Goal: Ask a question: Seek information or help from site administrators or community

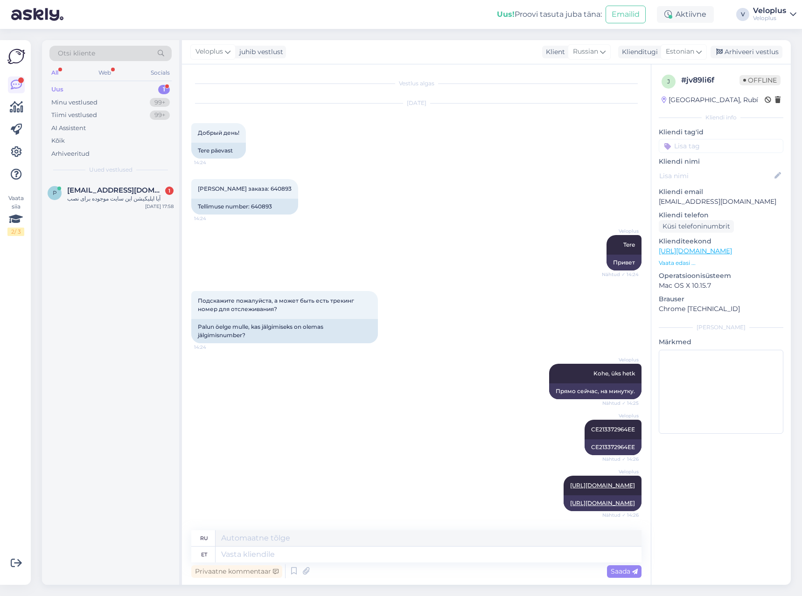
scroll to position [111, 0]
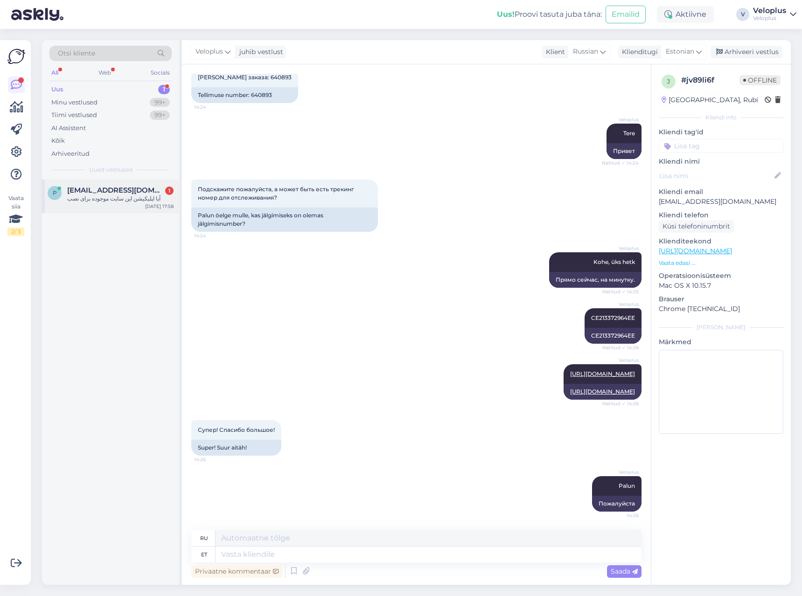
click at [113, 199] on div "آیا اپلیکیشن این سایت موجوده برای نصب" at bounding box center [120, 198] width 106 height 8
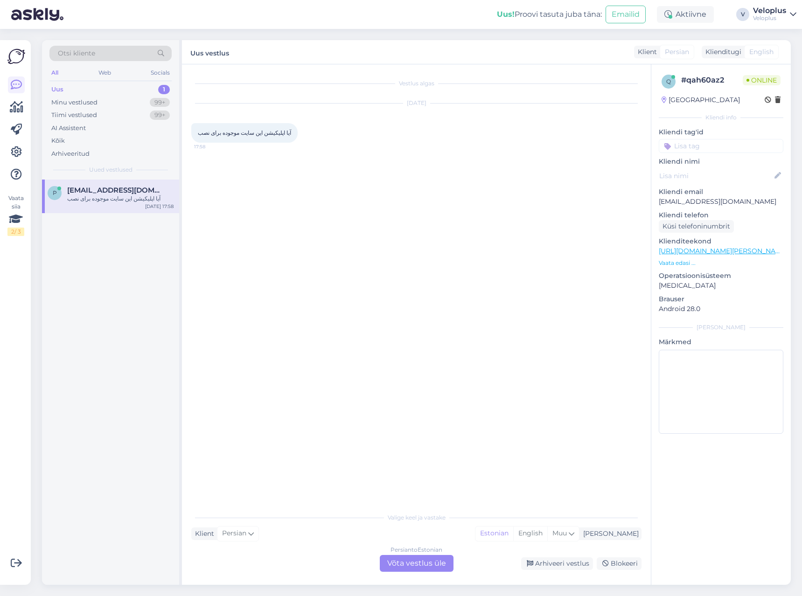
scroll to position [0, 0]
click at [423, 557] on div "Persian to Estonian Võta vestlus üle" at bounding box center [417, 563] width 74 height 17
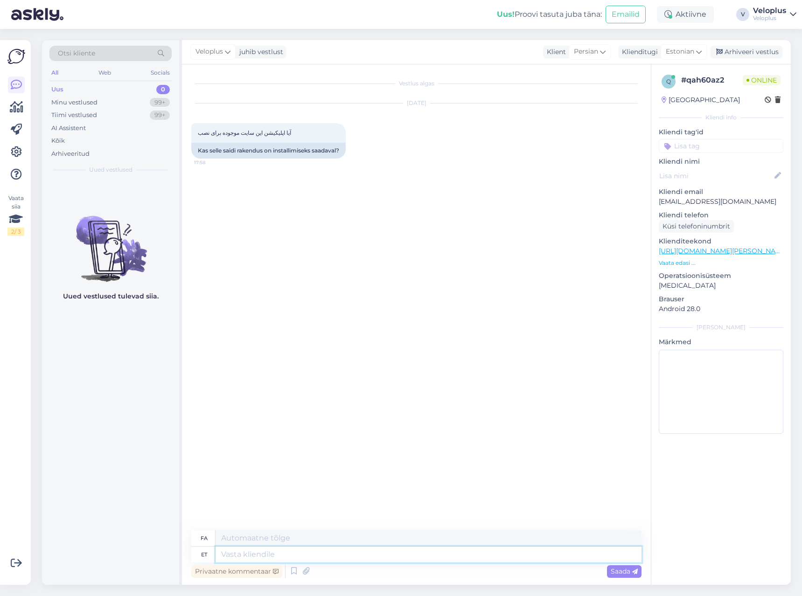
click at [371, 549] on textarea at bounding box center [428, 555] width 426 height 16
type textarea "ei"
type textarea "خیر"
click at [683, 262] on p "Vaata edasi ..." at bounding box center [721, 263] width 125 height 8
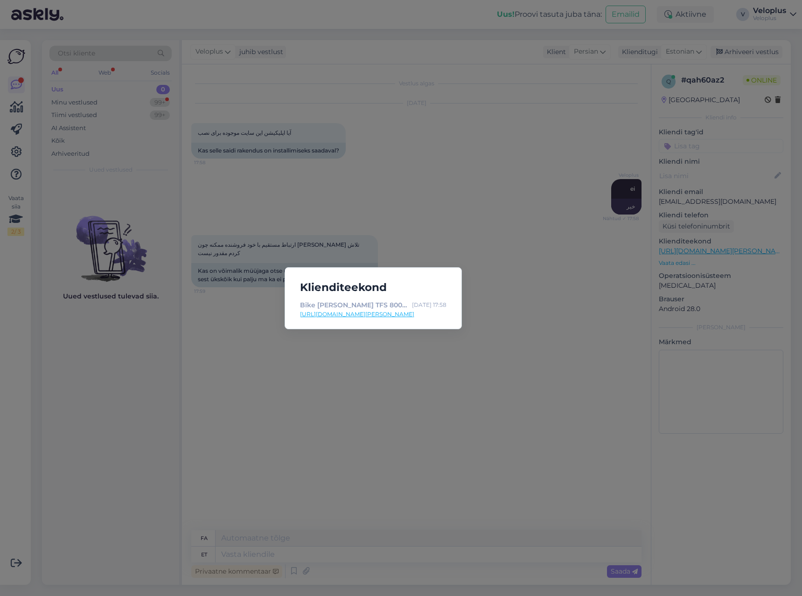
click at [513, 241] on div "Klienditeekond Bike [PERSON_NAME] TFS 800-D 18" metallic orange/w - Veloplus [D…" at bounding box center [401, 298] width 802 height 596
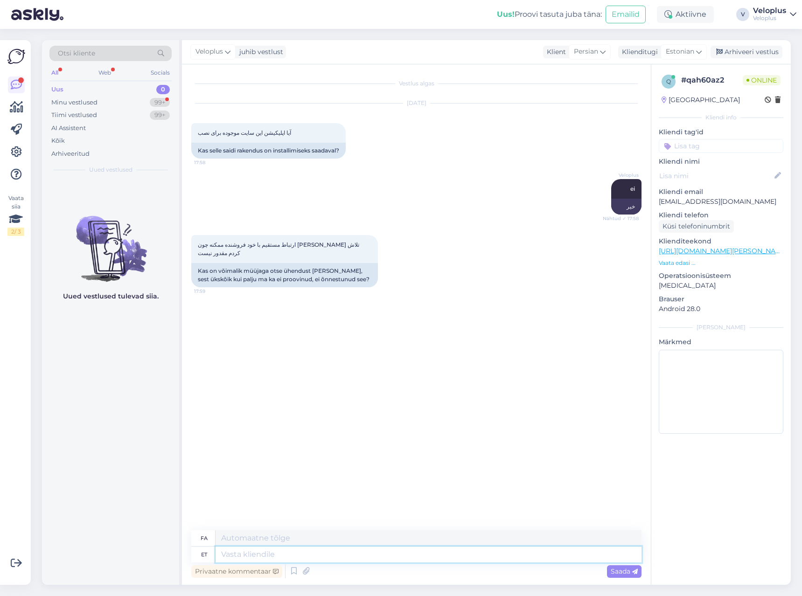
click at [265, 554] on textarea at bounding box center [428, 555] width 426 height 16
type textarea "mis"
type textarea "چه"
type textarea "mis teil ei"
type textarea "در مورد شما چطور؟"
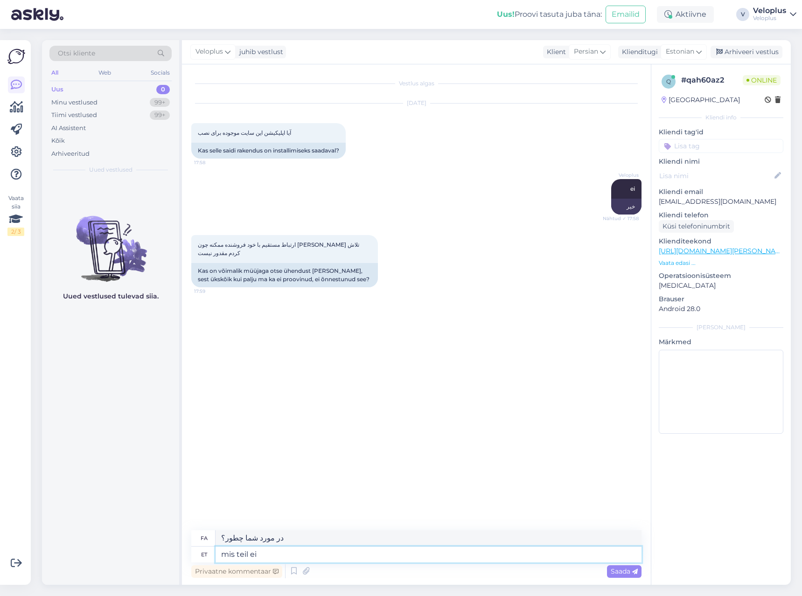
type textarea "mis teil ei"
type textarea "چی نداری؟"
type textarea "mis teil ei õnnestu?"
type textarea "در چه چیزی شکست می‌خورید؟"
type textarea "mis teil ei õnnestu? [PERSON_NAME] o"
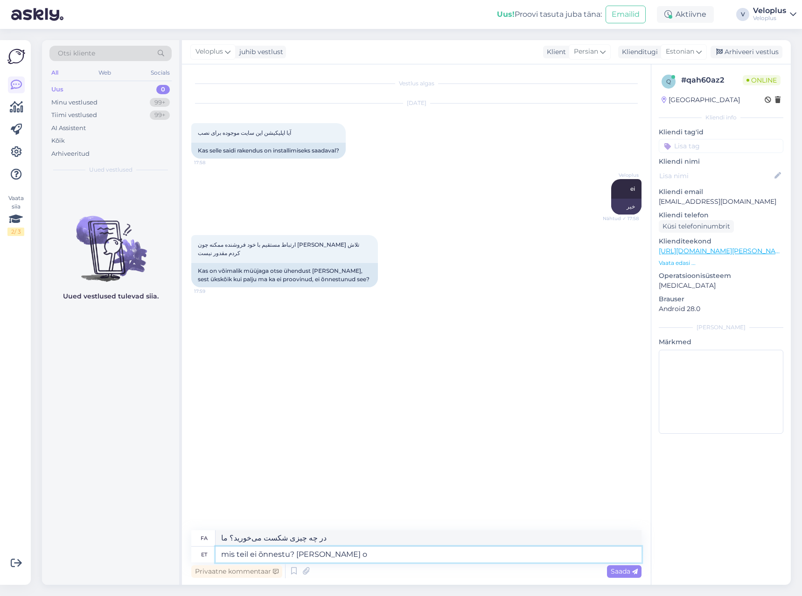
type textarea "چه کارهایی را انجام نمی دهید؟ ما انجام نمی دهیم."
type textarea "mis teil ei õnnestu? [PERSON_NAME] ole al"
type textarea "شما چه کار نمی‌کنید؟ ما این کار را نمی‌کنیم."
type textarea "mis teil ei õnnestu? [PERSON_NAME] ole allalaadimiseks m"
type textarea "در چه چیزی شکست می‌خورید؟ ما چیزی برای دانلود نداریم."
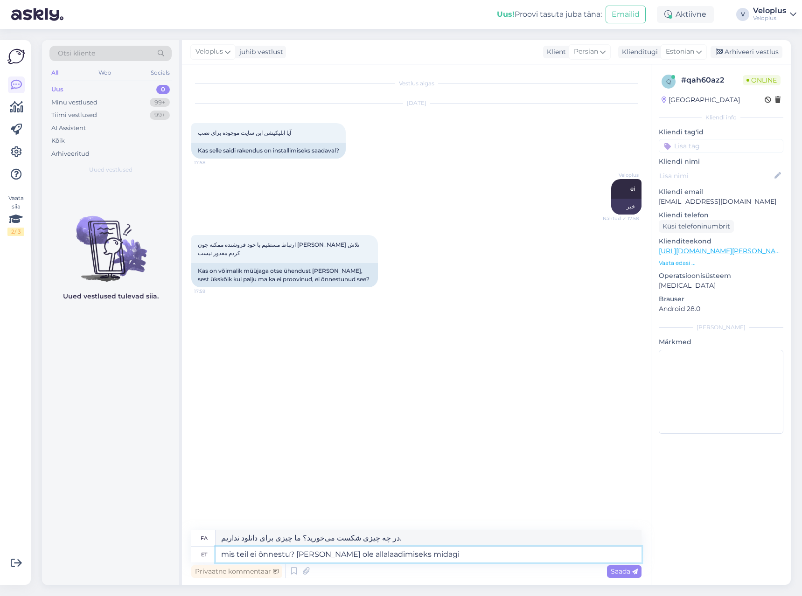
type textarea "mis teil ei õnnestu? [PERSON_NAME] ole allalaadimiseks midagi s"
type textarea "مشکلت چیه؟ ما که چیزی برای دانلود نداریم."
type textarea "mis teil ei õnnestu? [PERSON_NAME] ole allalaadimiseks midagi siin le"
type textarea "مشکلت چیه؟ ما اینجا چیزی برای دانلود نداریم."
type textarea "mis teil ei õnnestu? [PERSON_NAME] ole allalaadimiseks midagi siin lehel"
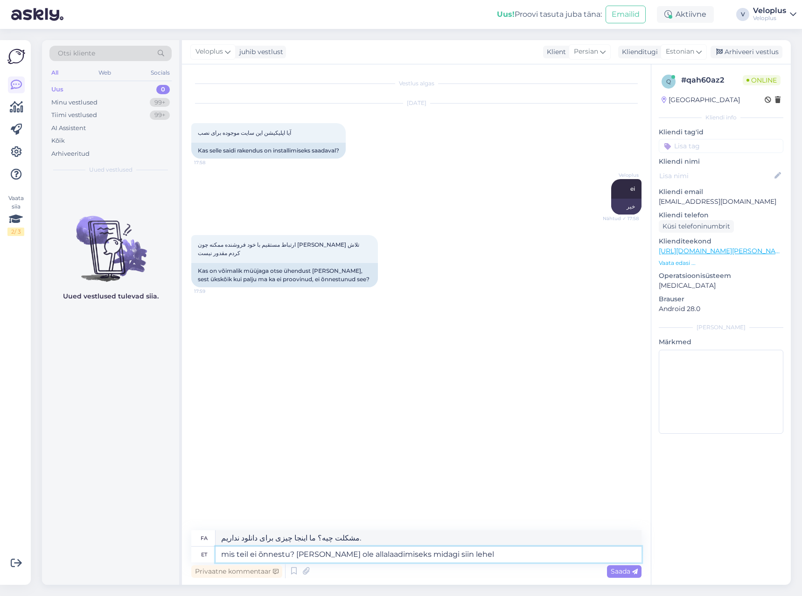
type textarea "مشکل شما چیست؟ ما در این صفحه چیزی برای دانلود نداریم."
click at [366, 559] on textarea "mis teil ei õnnestu? [PERSON_NAME] ole allalaadimiseks midagi siin lehel" at bounding box center [428, 555] width 426 height 16
type textarea "mis teil ei õnnestu? [PERSON_NAME] ole installimiseks midagi siin lehel"
type textarea "مشکل شما چیست؟ ما چیزی برای نصب در این صفحه نداریم."
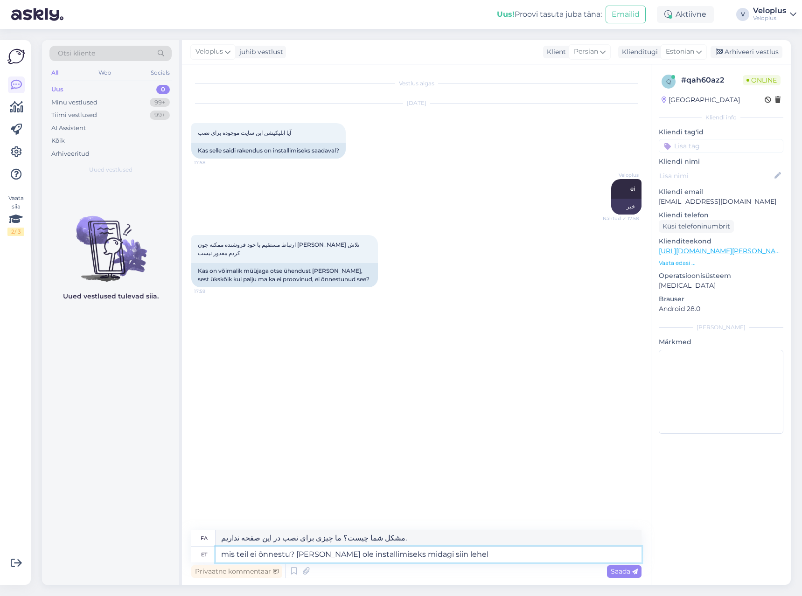
click at [493, 559] on textarea "mis teil ei õnnestu? [PERSON_NAME] ole installimiseks midagi siin lehel" at bounding box center [428, 555] width 426 height 16
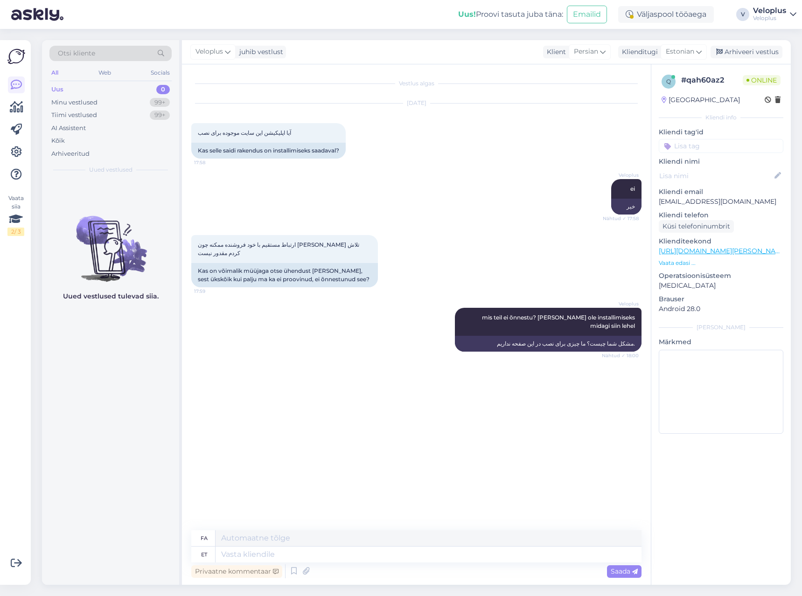
click at [671, 262] on p "Vaata edasi ..." at bounding box center [721, 263] width 125 height 8
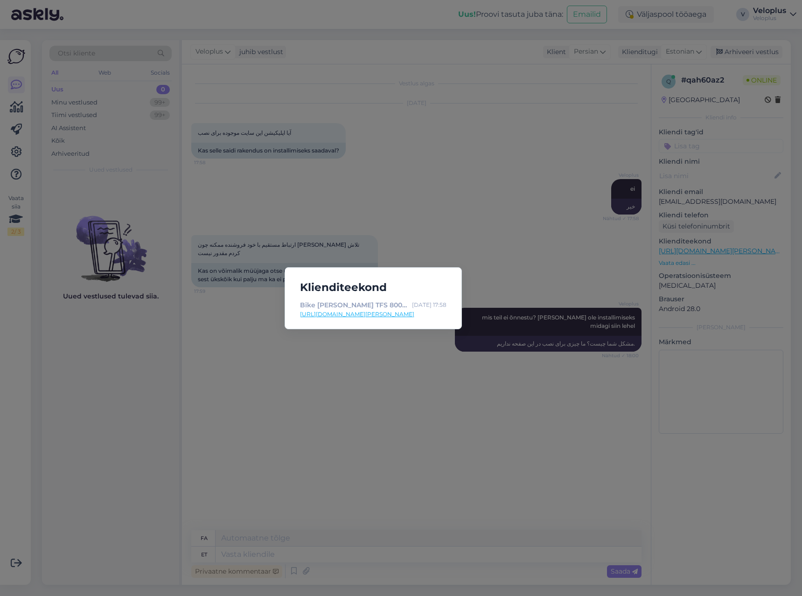
click at [542, 176] on div "Klienditeekond Bike [PERSON_NAME] TFS 800-D 18" metallic orange/w - Veloplus [D…" at bounding box center [401, 298] width 802 height 596
